Goal: Find specific page/section: Find specific page/section

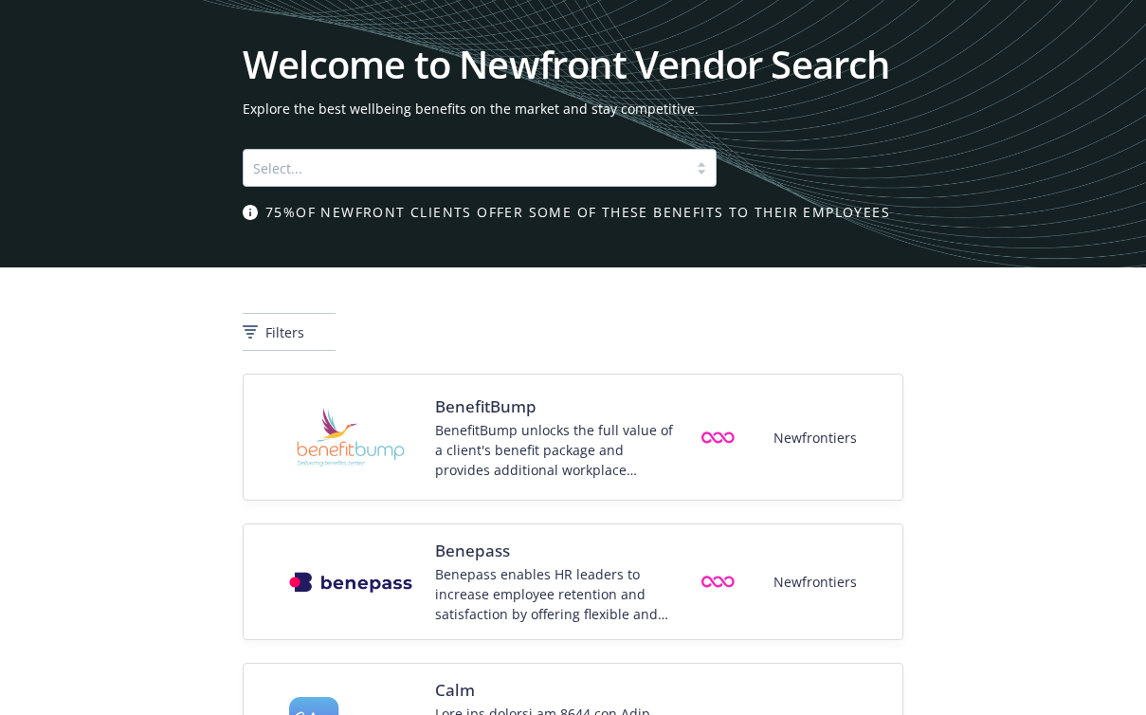
click at [432, 171] on div at bounding box center [465, 167] width 425 height 23
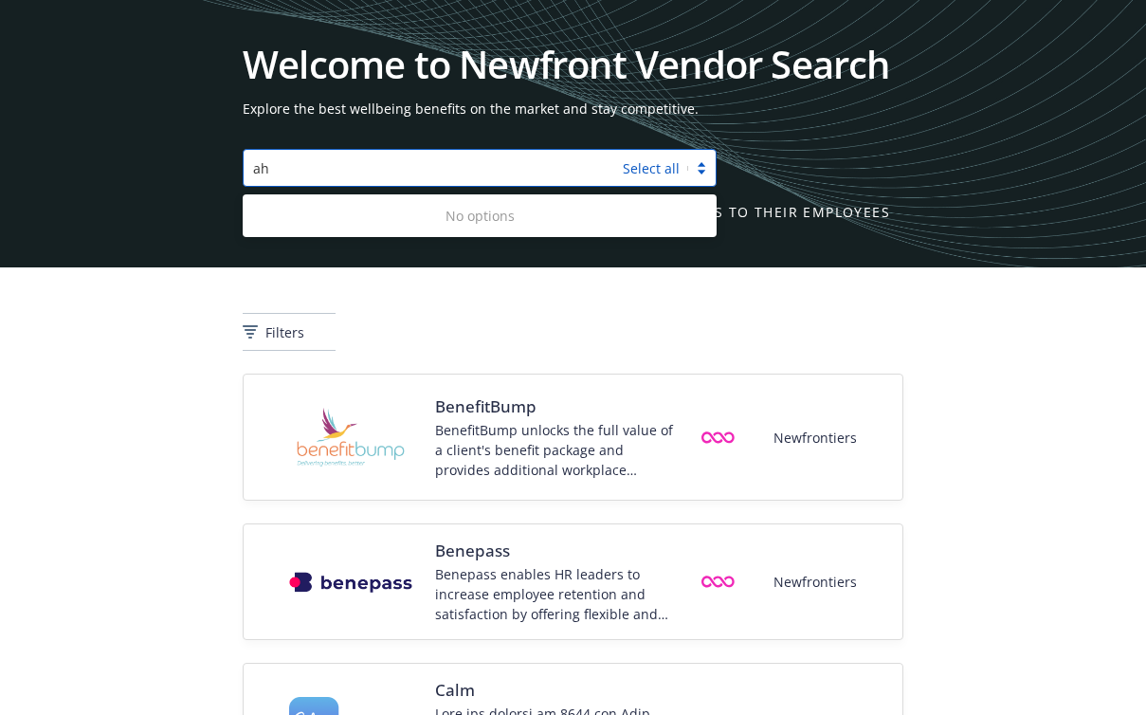
type input "a"
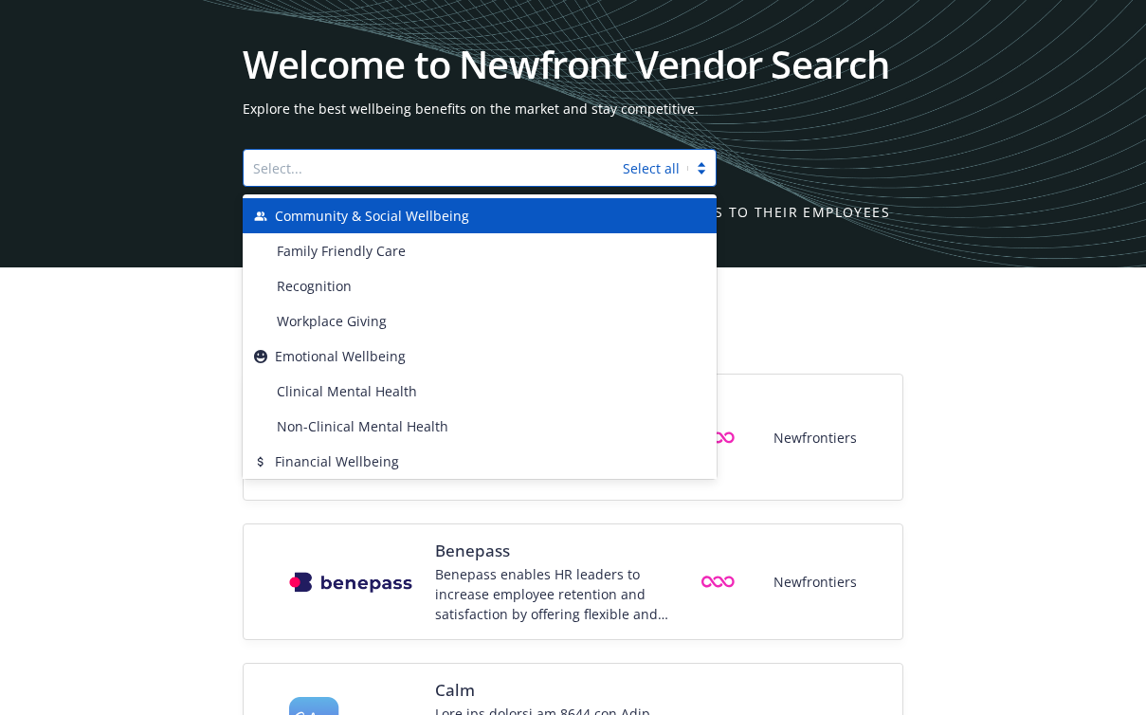
click at [202, 365] on div "Filters" at bounding box center [573, 320] width 1146 height 106
